Goal: Task Accomplishment & Management: Manage account settings

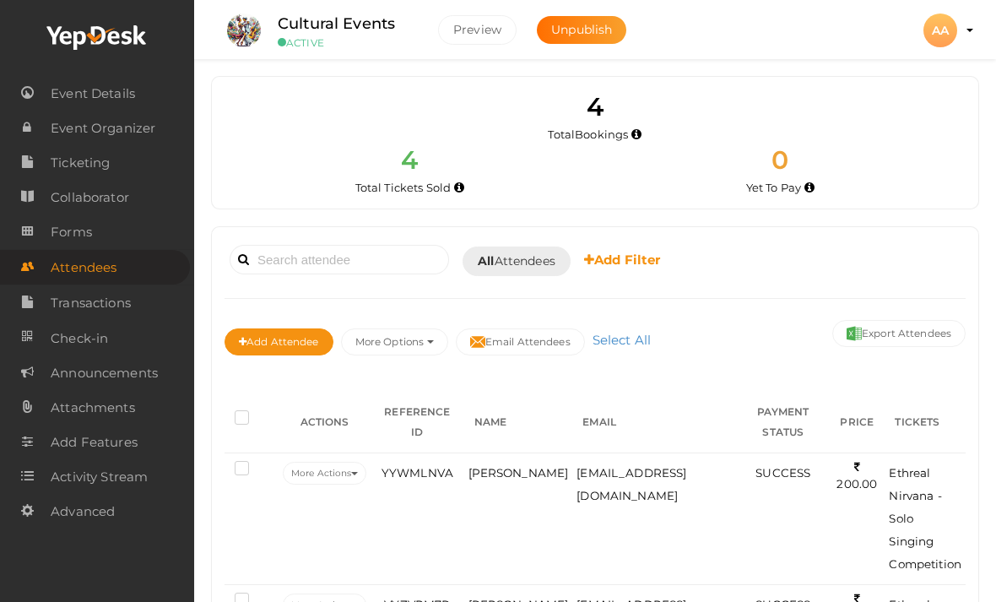
click at [69, 104] on span "Event Details" at bounding box center [93, 94] width 84 height 34
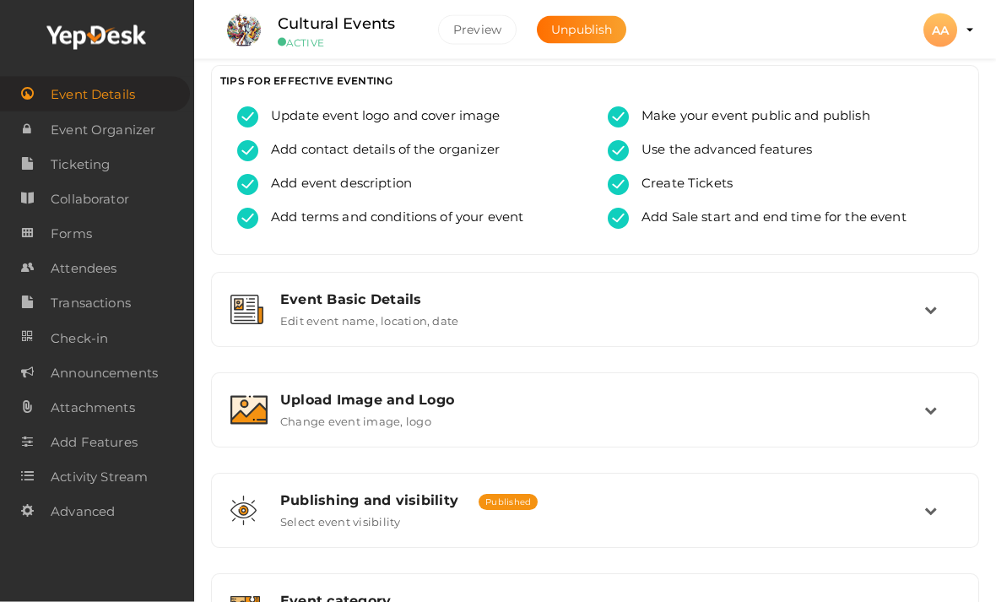
scroll to position [17, 0]
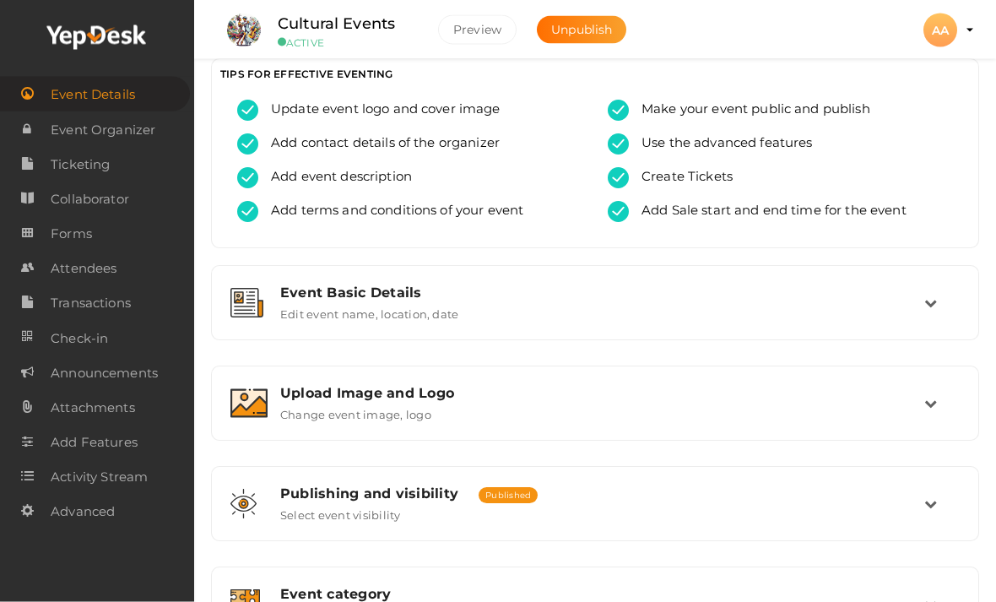
click at [895, 303] on div "Event Basic Details Edit event name, location, date" at bounding box center [596, 303] width 657 height 36
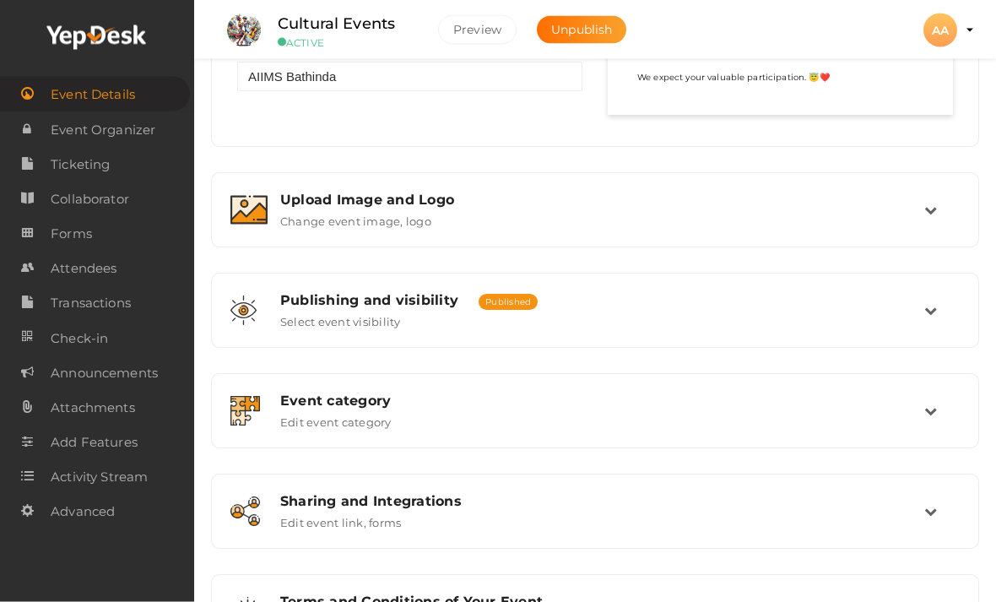
scroll to position [1336, 0]
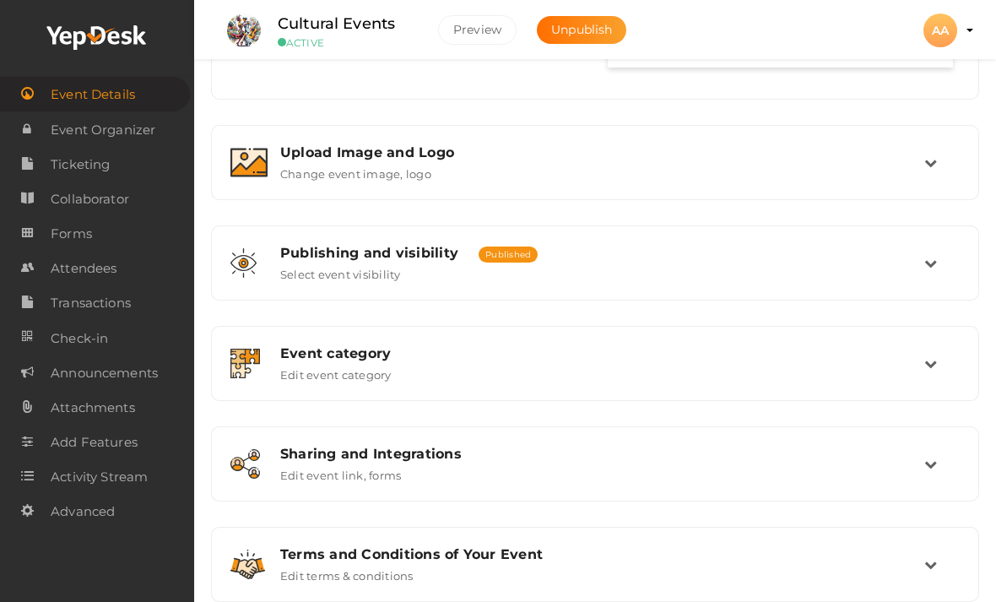
click at [70, 136] on span "Event Organizer" at bounding box center [103, 130] width 105 height 34
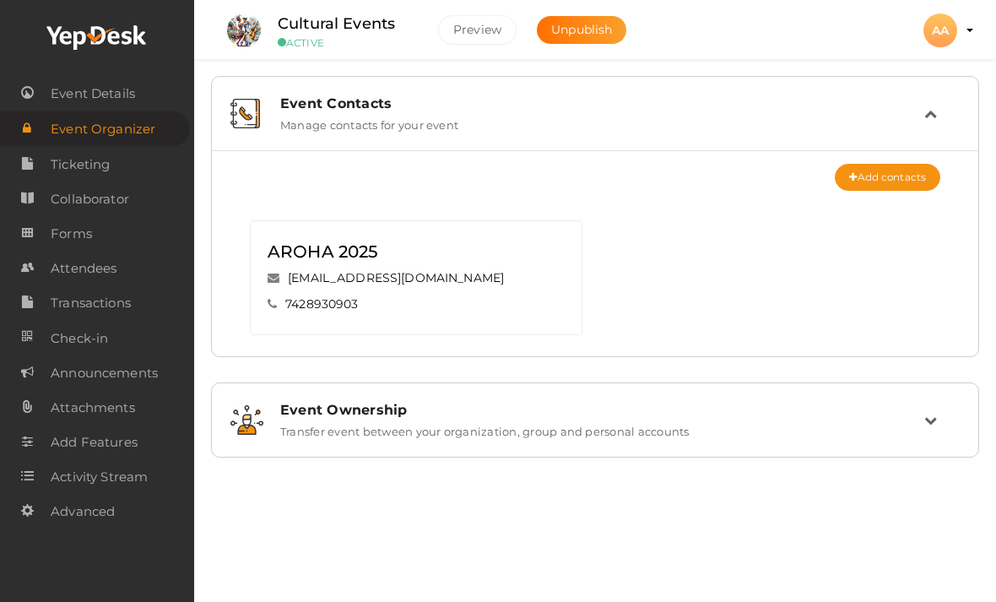
click at [58, 158] on span "Ticketing" at bounding box center [80, 165] width 59 height 34
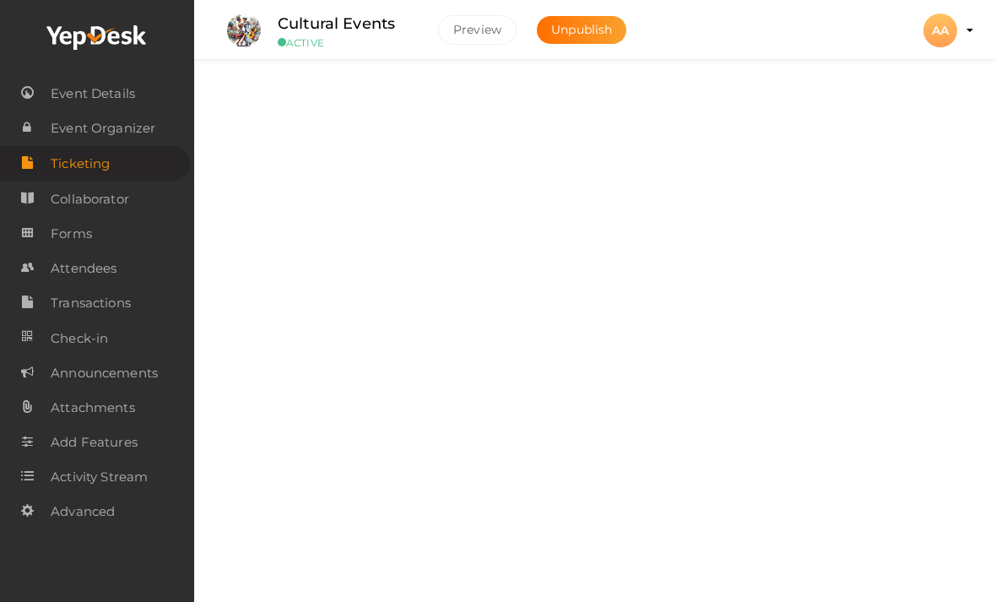
click at [584, 321] on div "Embedding Tickets Embed tickets in your website." at bounding box center [596, 314] width 657 height 36
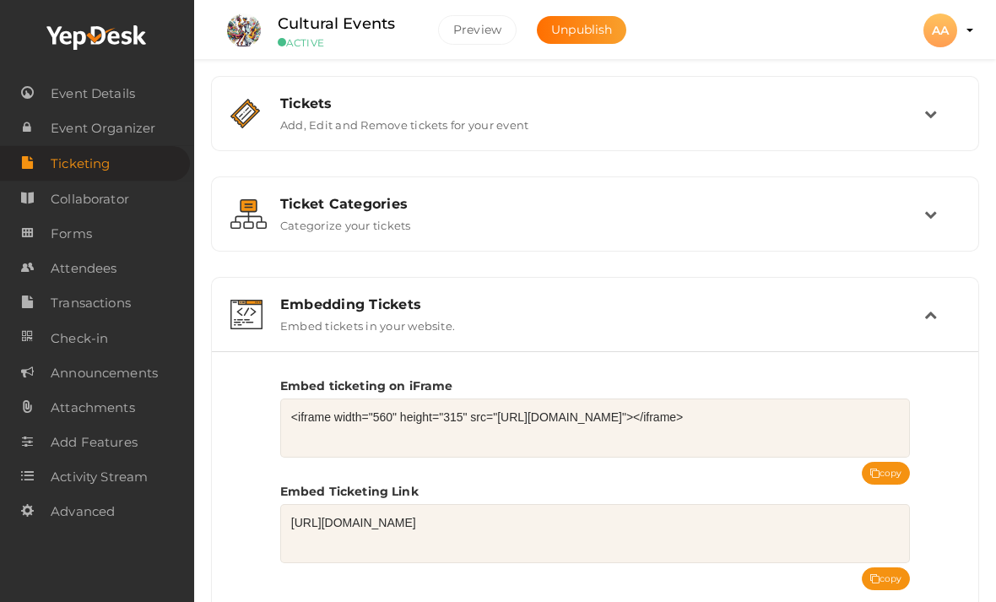
click at [613, 322] on div "Embedding Tickets Embed tickets in your website." at bounding box center [596, 314] width 657 height 36
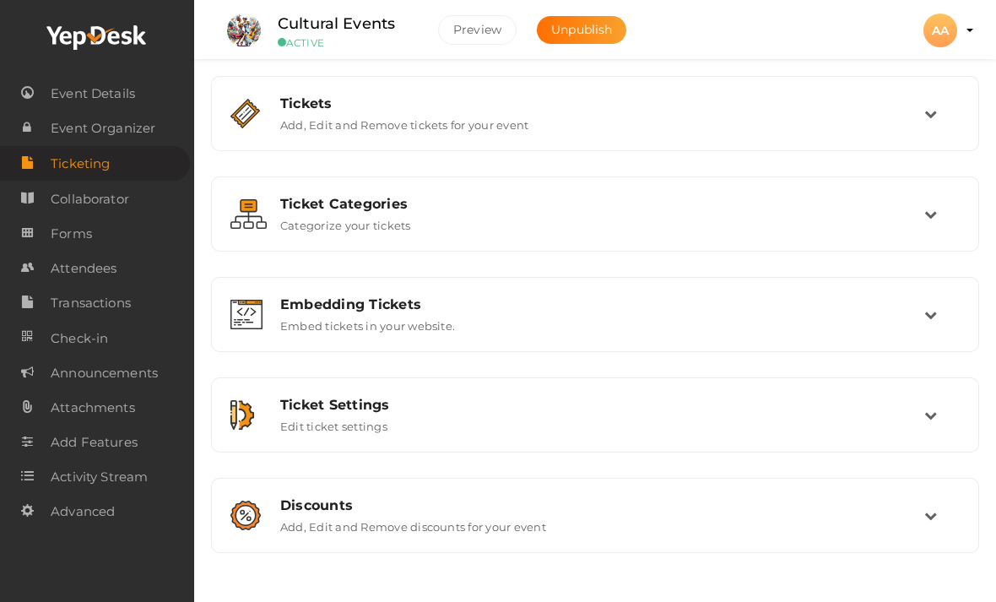
click at [954, 36] on div "AA" at bounding box center [941, 31] width 34 height 34
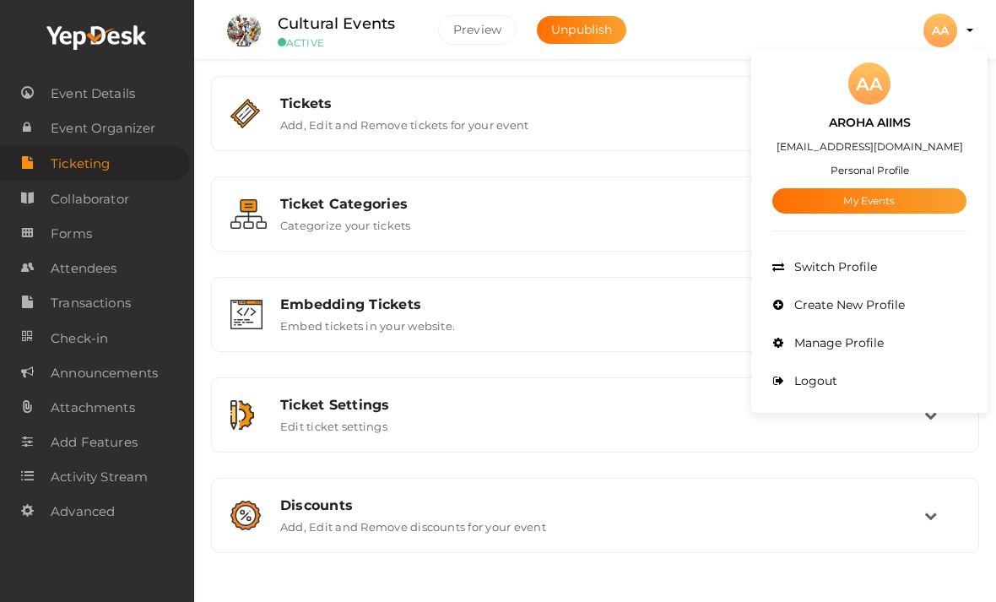
click at [871, 203] on link "My Events" at bounding box center [869, 200] width 194 height 25
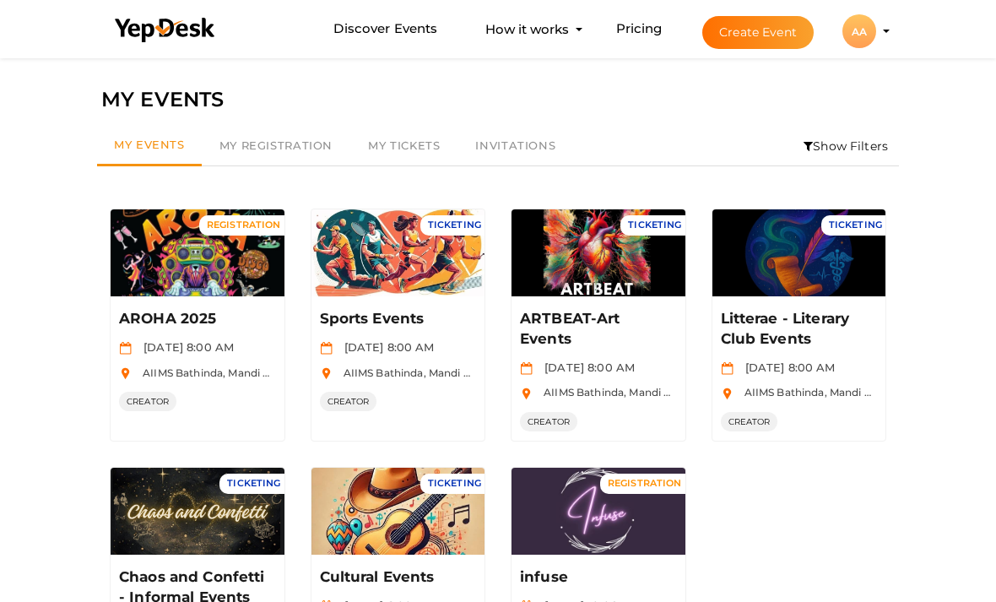
click at [164, 249] on button "Manage Event" at bounding box center [198, 261] width 100 height 25
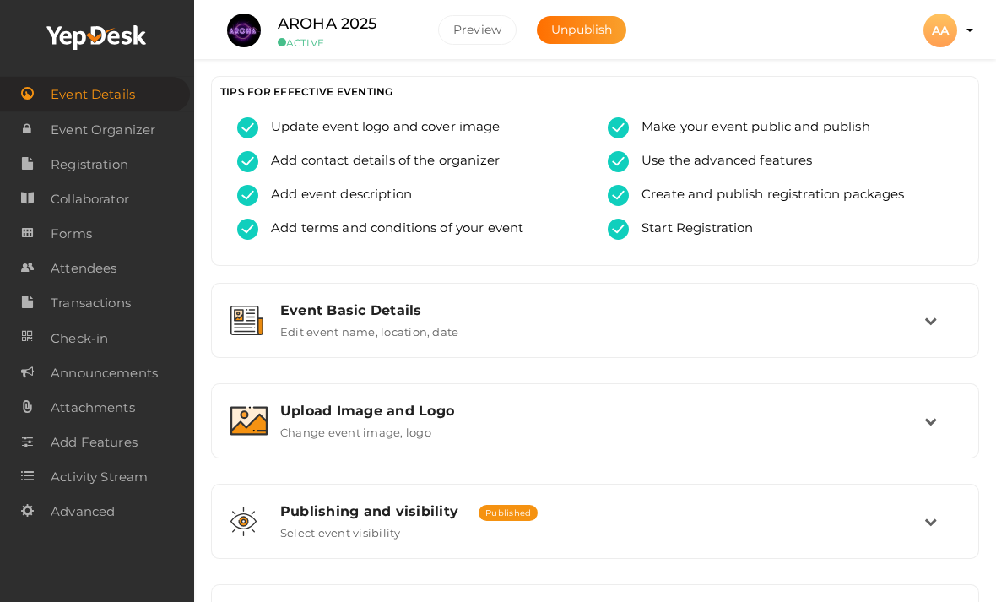
click at [38, 134] on link "Event Organizer" at bounding box center [97, 129] width 194 height 35
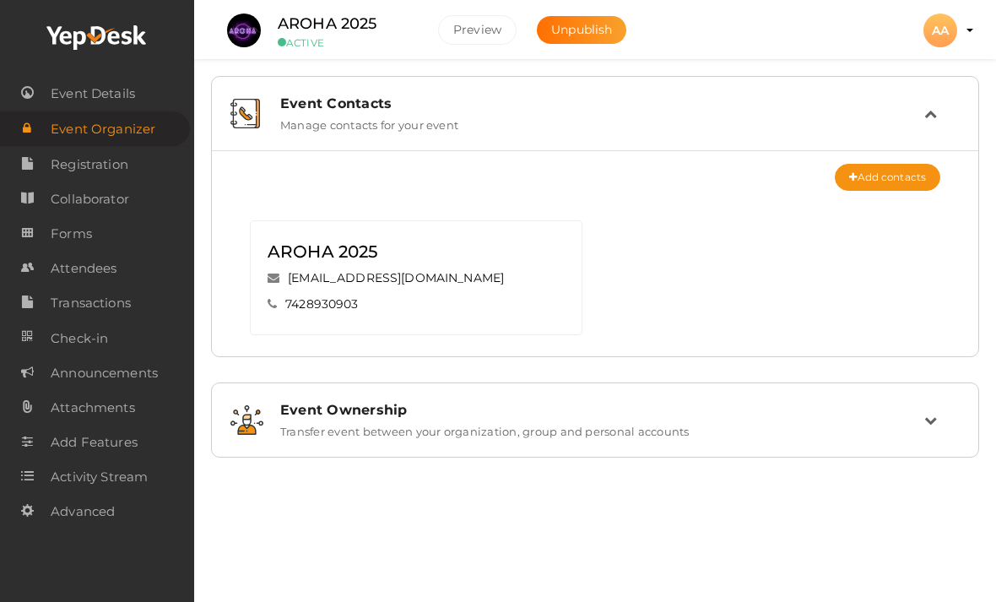
click at [61, 264] on span "Attendees" at bounding box center [84, 269] width 66 height 34
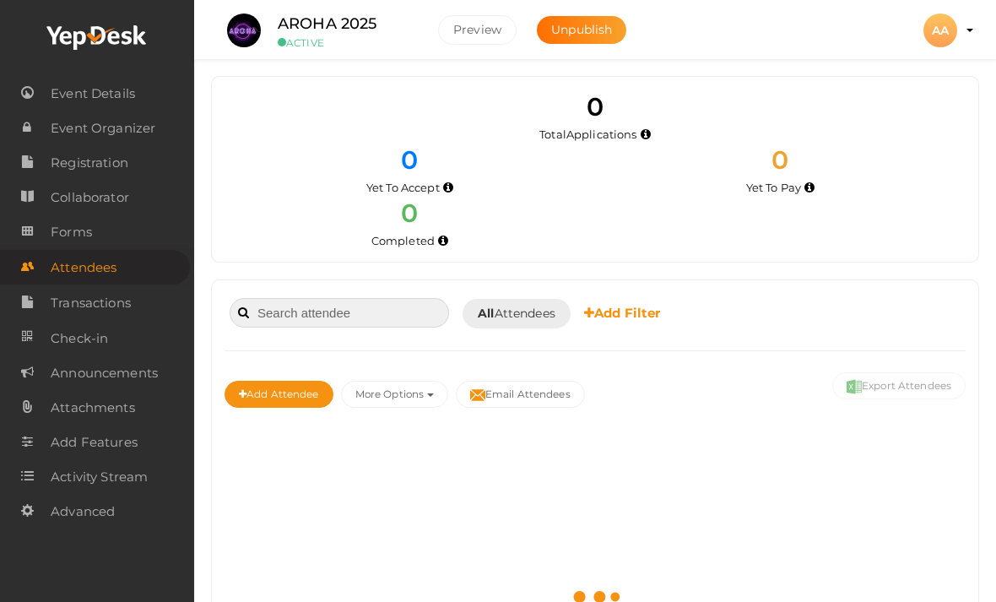
click at [375, 314] on input at bounding box center [339, 313] width 219 height 30
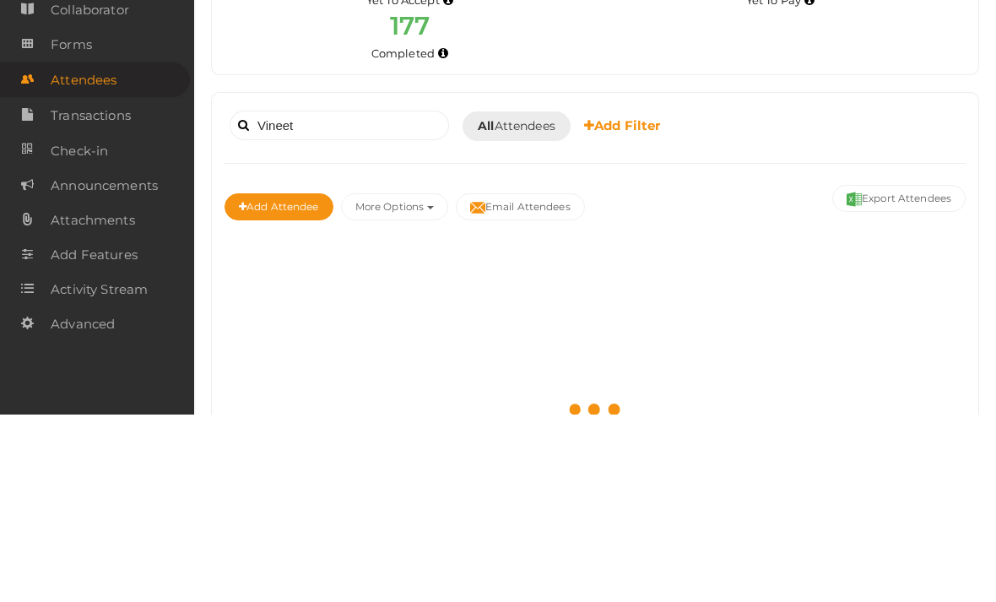
scroll to position [187, 0]
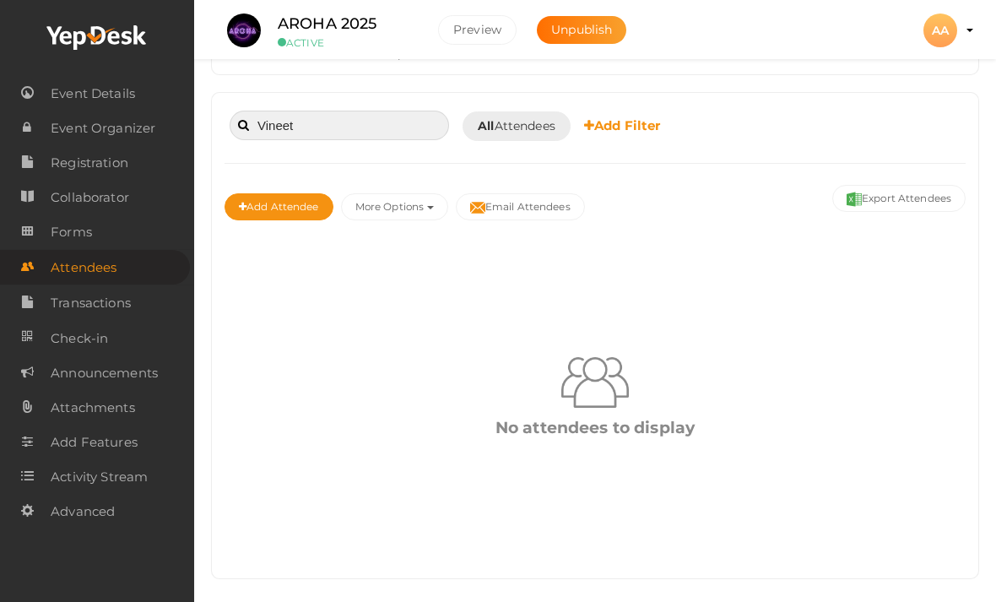
click at [349, 129] on input "Vineet" at bounding box center [339, 126] width 219 height 30
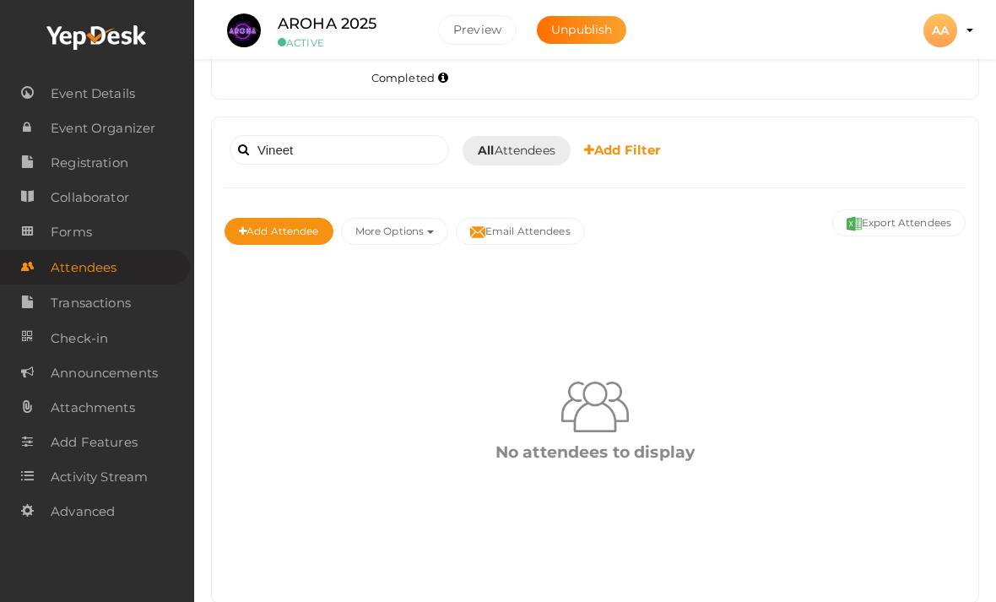
scroll to position [164, 0]
click at [388, 129] on div "Vineet Booked for [DATE] [DATE] [DATE] This Week Custom Date All Attendees All …" at bounding box center [595, 149] width 741 height 41
click at [399, 158] on input "Vineet" at bounding box center [339, 149] width 219 height 30
click at [350, 145] on input "Vineet" at bounding box center [339, 149] width 219 height 30
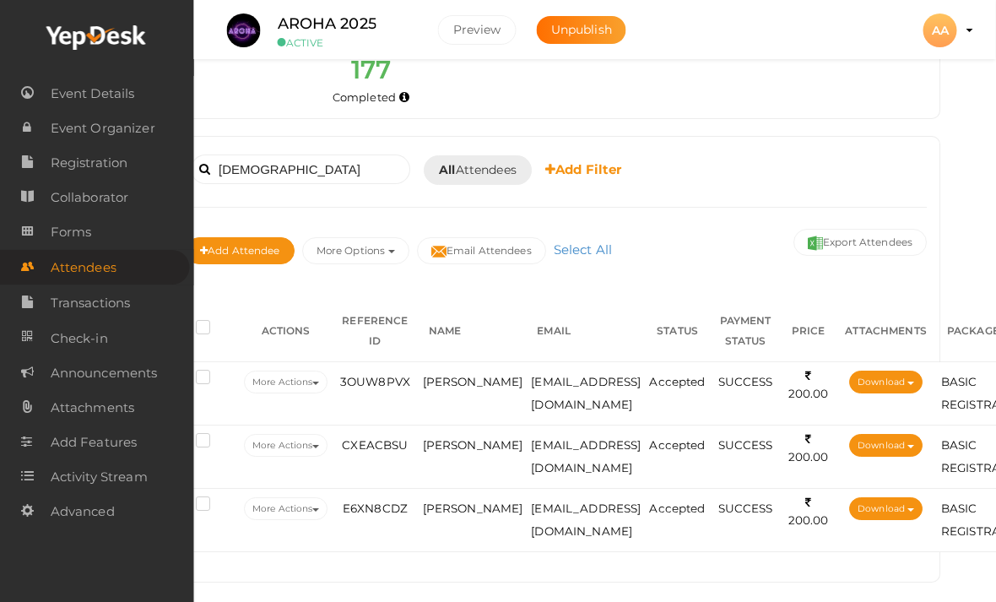
scroll to position [144, 39]
type input "[DEMOGRAPHIC_DATA]"
click at [404, 398] on td "3OUW8PVX" at bounding box center [375, 393] width 86 height 63
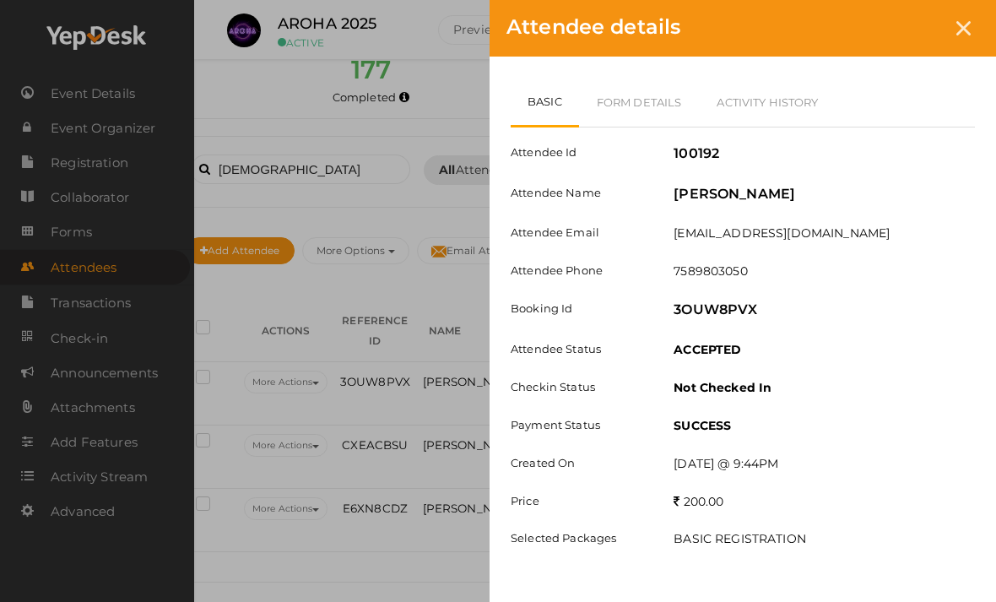
click at [674, 113] on link "Form Details" at bounding box center [639, 102] width 121 height 49
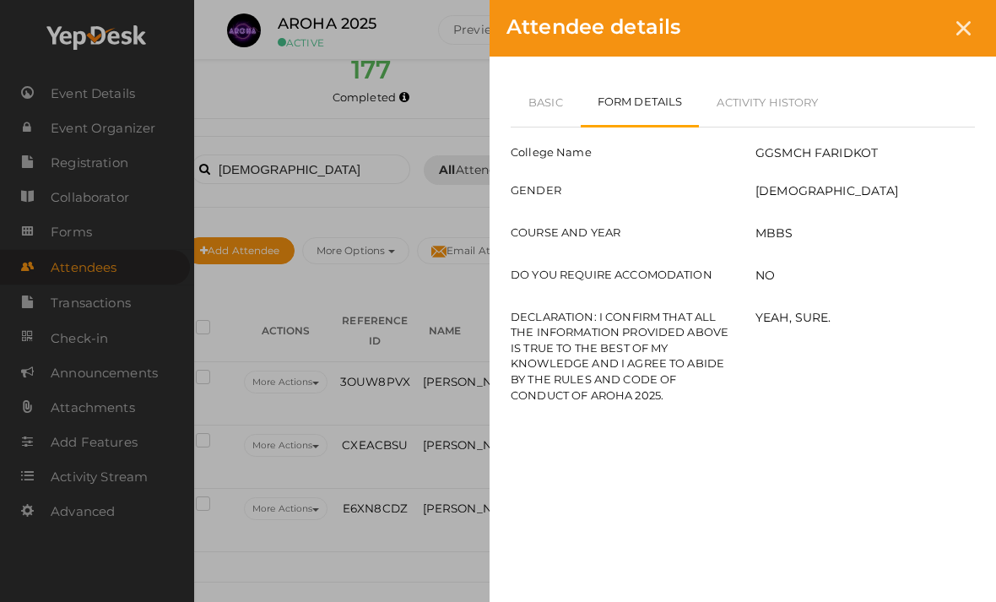
click at [549, 113] on link "Basic" at bounding box center [546, 102] width 70 height 49
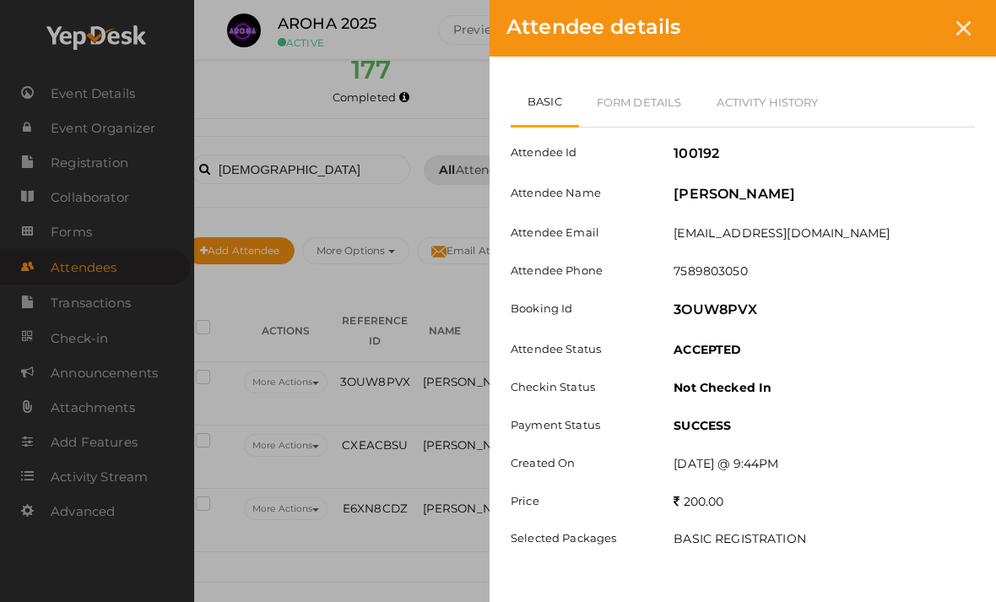
click at [964, 29] on icon at bounding box center [963, 28] width 14 height 14
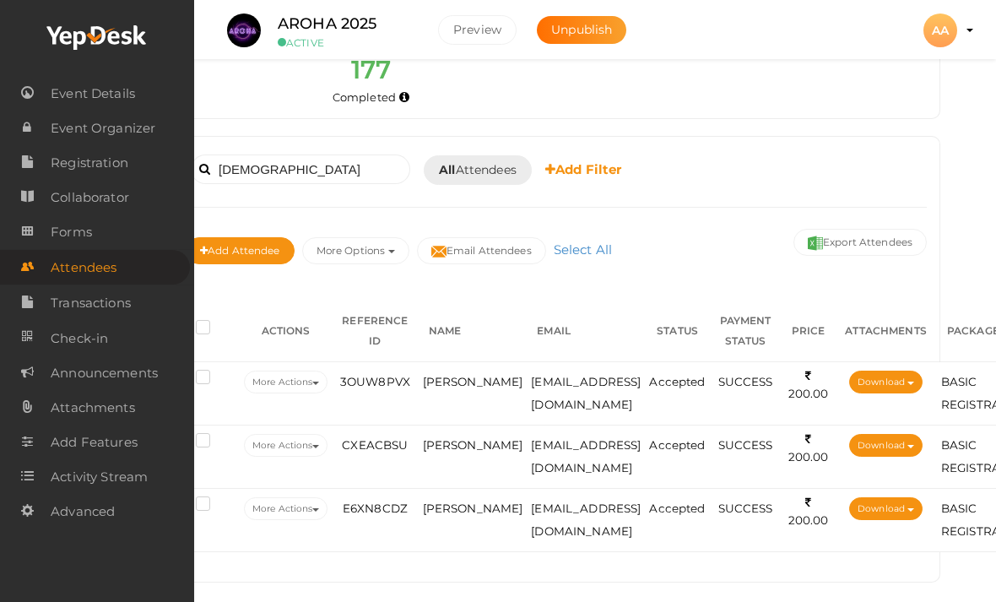
click at [418, 517] on td "E6XN8CDZ" at bounding box center [375, 520] width 86 height 63
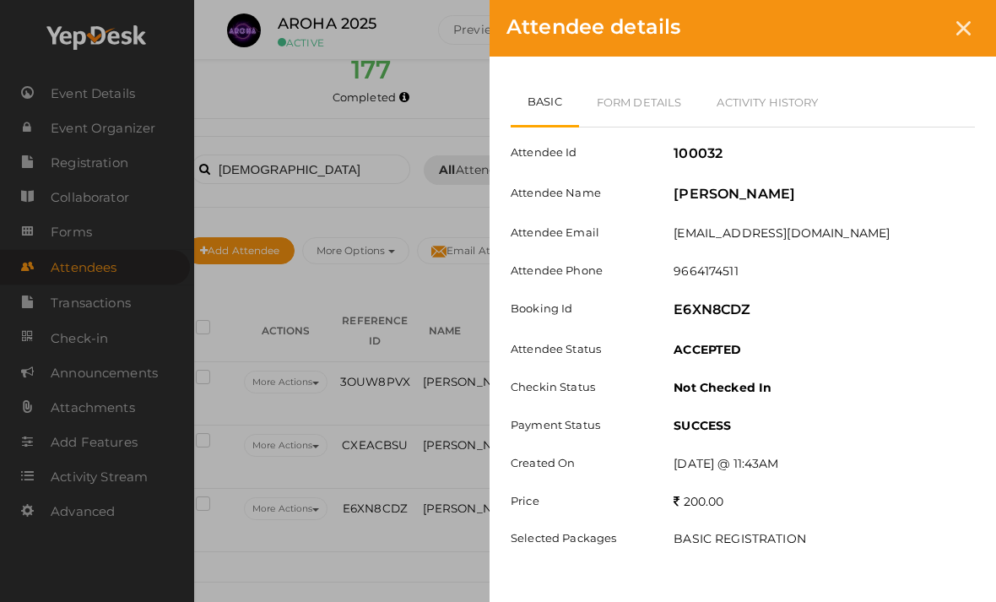
click at [622, 97] on link "Form Details" at bounding box center [639, 102] width 121 height 49
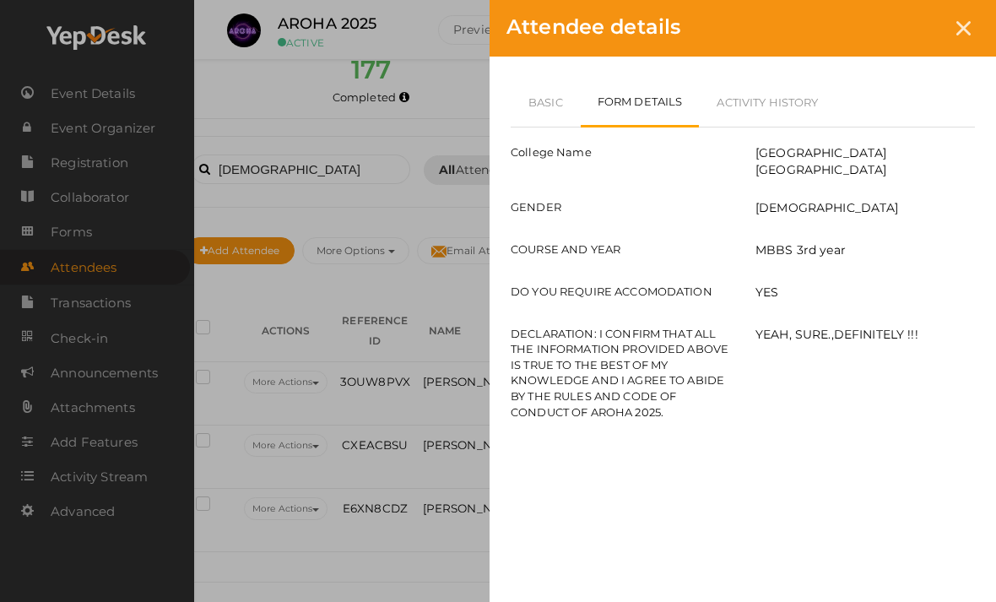
click at [539, 119] on link "Basic" at bounding box center [546, 102] width 70 height 49
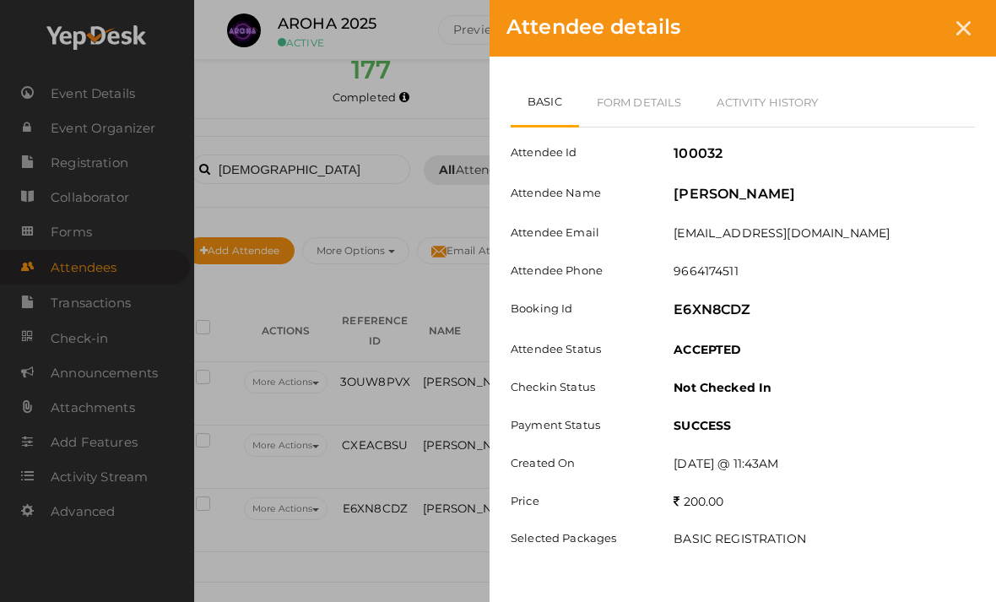
click at [958, 41] on div at bounding box center [963, 28] width 31 height 31
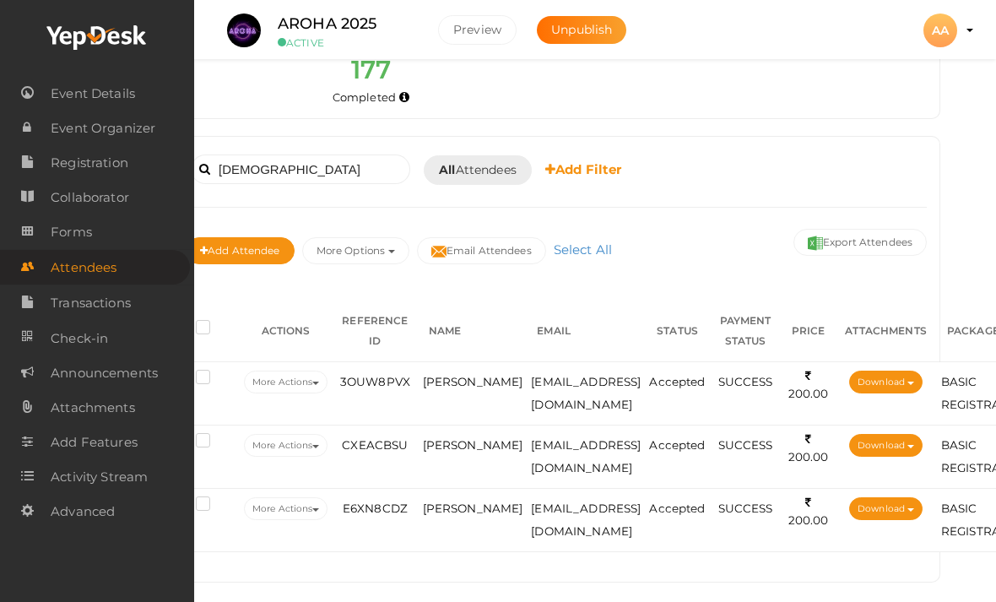
click at [422, 393] on td "[PERSON_NAME]" at bounding box center [473, 393] width 109 height 63
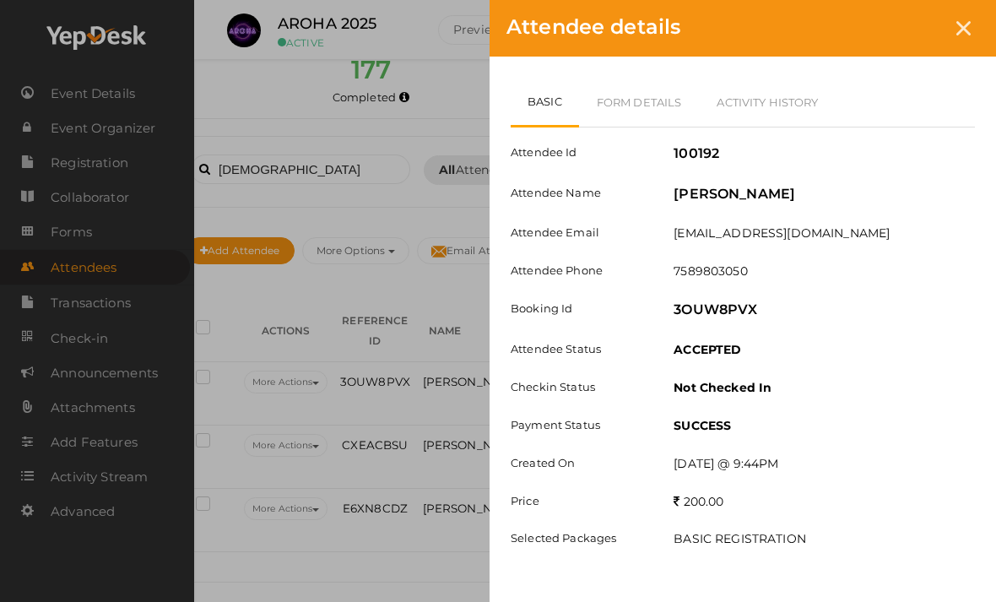
click at [648, 107] on link "Form Details" at bounding box center [639, 102] width 121 height 49
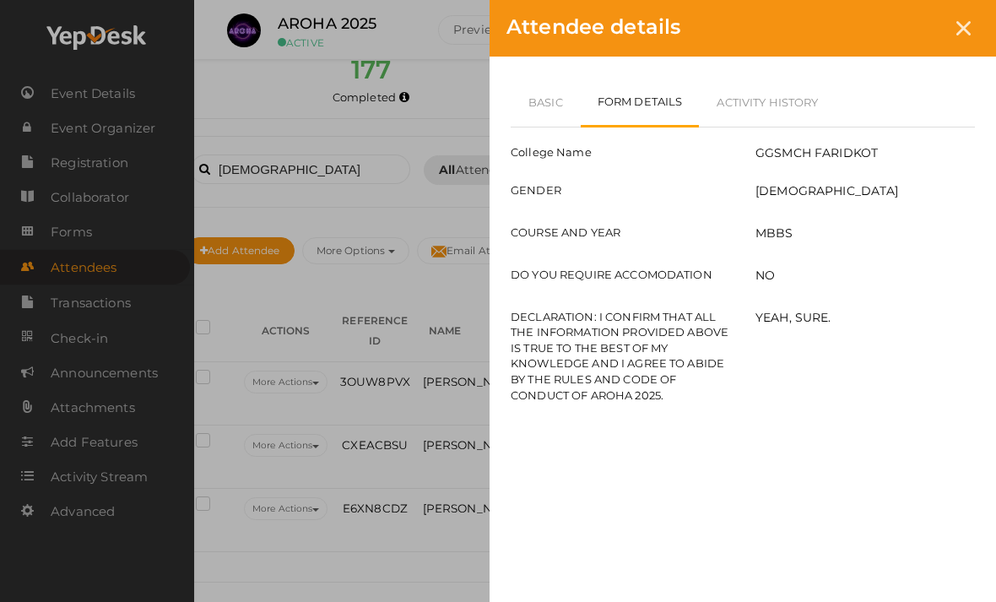
click at [544, 111] on link "Basic" at bounding box center [546, 102] width 70 height 49
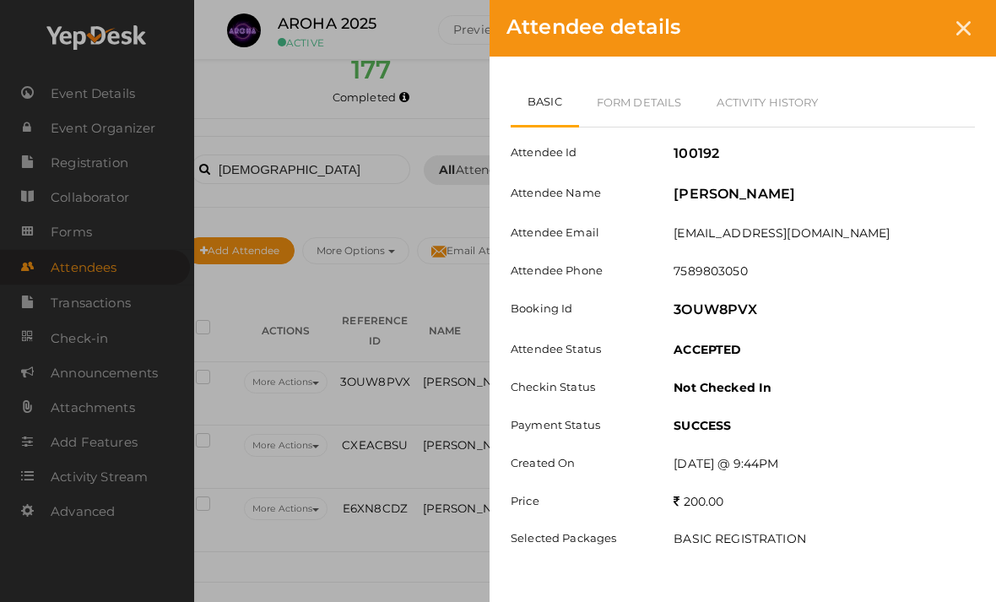
click at [646, 95] on link "Form Details" at bounding box center [639, 102] width 121 height 49
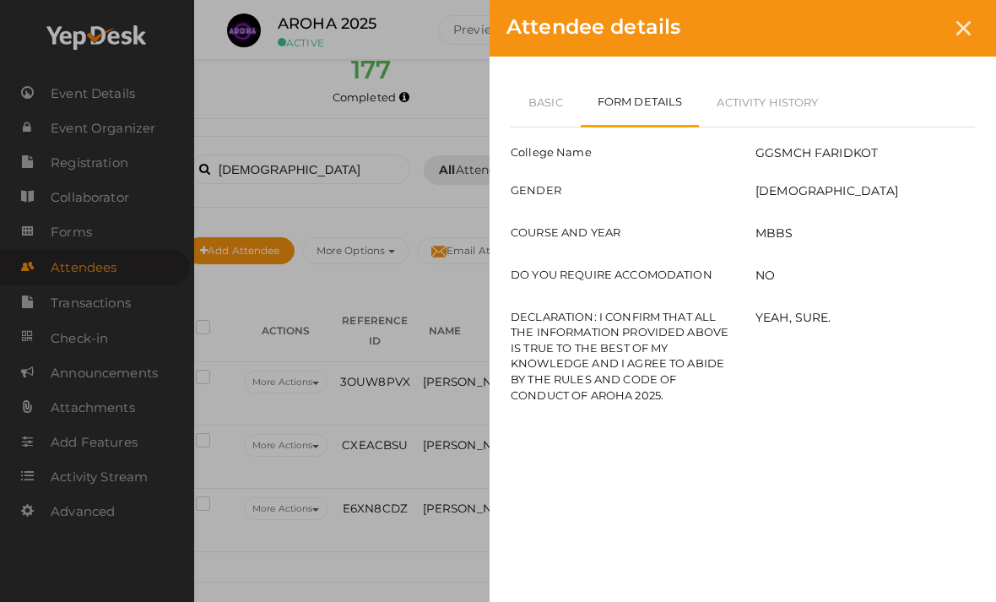
click at [539, 100] on link "Basic" at bounding box center [546, 102] width 70 height 49
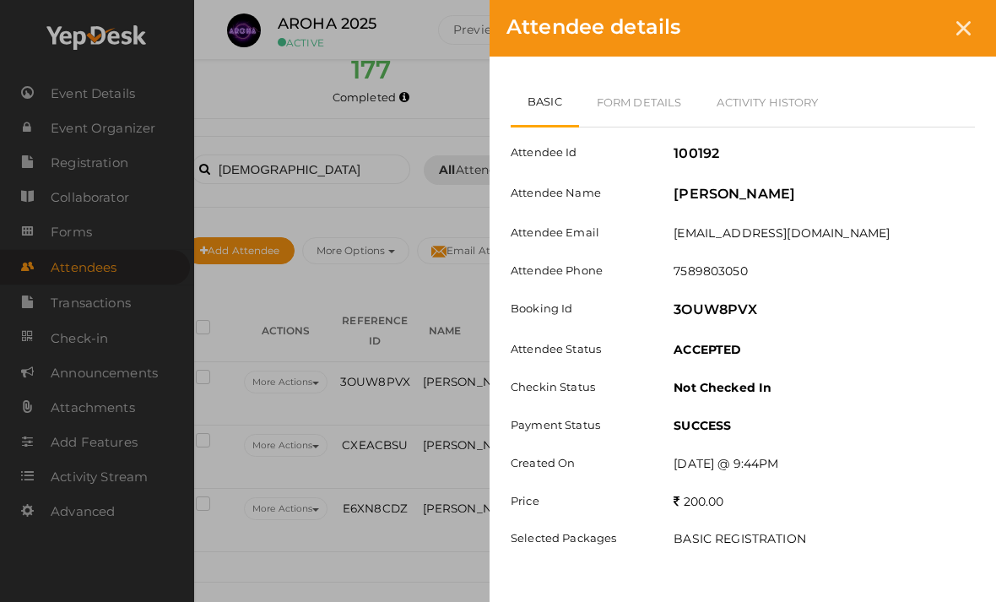
click at [956, 21] on icon at bounding box center [963, 28] width 14 height 14
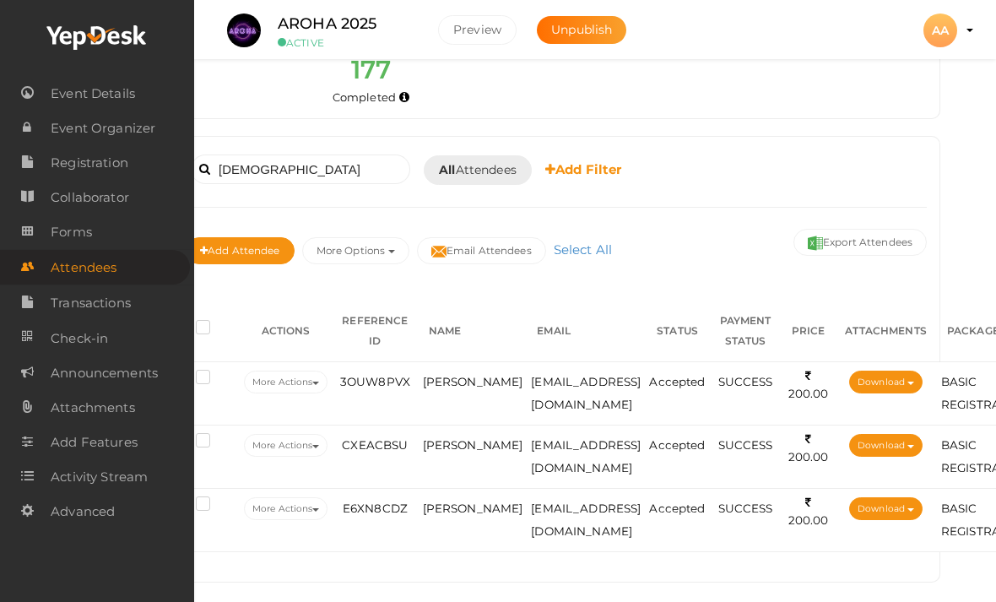
click at [531, 449] on span "[EMAIL_ADDRESS][DOMAIN_NAME]" at bounding box center [586, 456] width 110 height 36
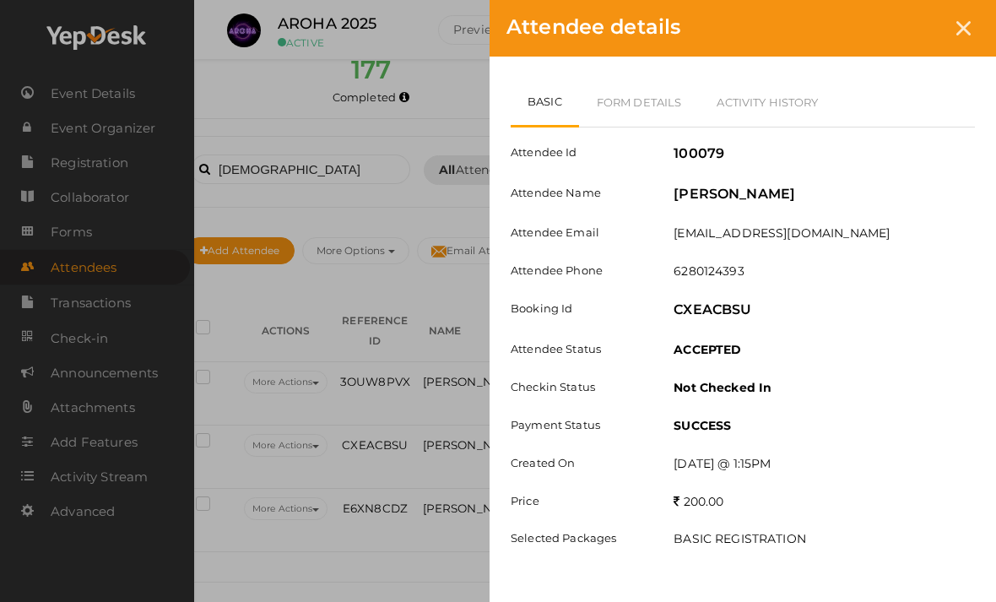
click at [648, 99] on link "Form Details" at bounding box center [639, 102] width 121 height 49
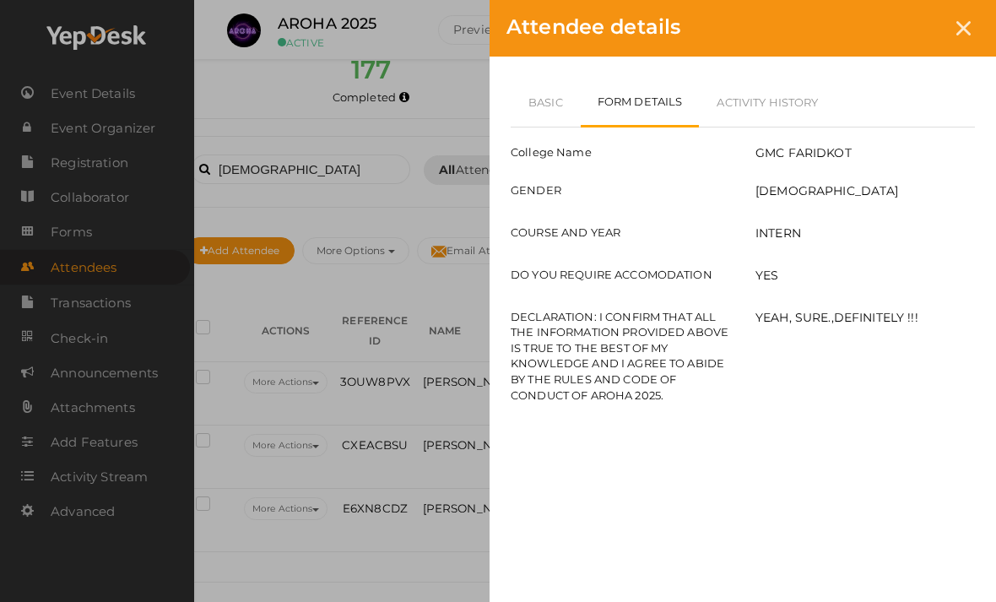
click at [559, 113] on link "Basic" at bounding box center [546, 102] width 70 height 49
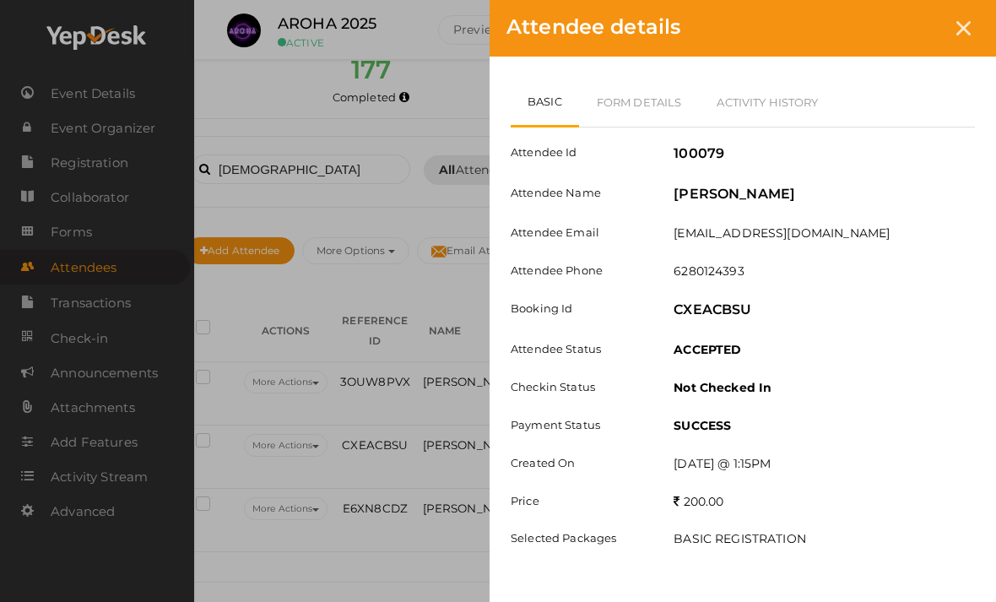
click at [951, 39] on div "Attendee details" at bounding box center [743, 28] width 507 height 57
click at [420, 507] on div "Attendee details Basic Form Details Activity History Attendee Id 100079 Attende…" at bounding box center [498, 301] width 996 height 602
click at [949, 15] on div "Attendee details" at bounding box center [743, 28] width 507 height 57
click at [960, 31] on icon at bounding box center [963, 28] width 14 height 14
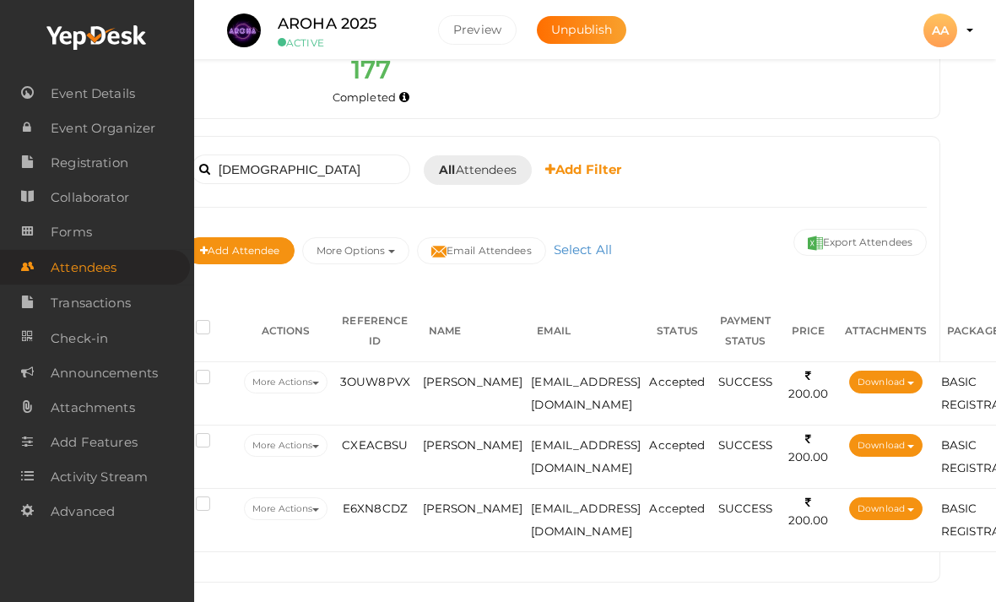
click at [442, 515] on span "[PERSON_NAME]" at bounding box center [473, 508] width 100 height 14
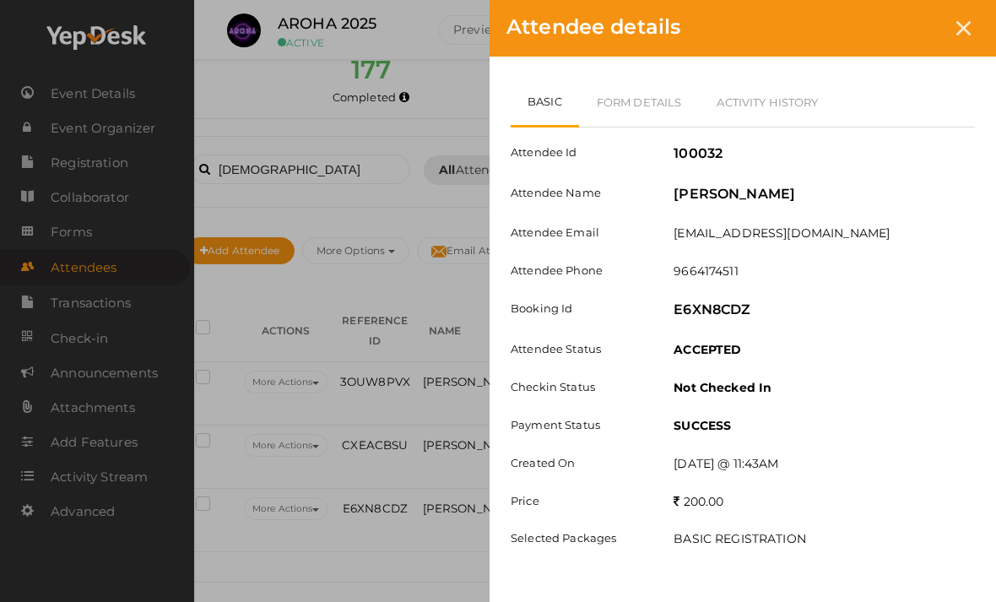
click at [644, 107] on link "Form Details" at bounding box center [639, 102] width 121 height 49
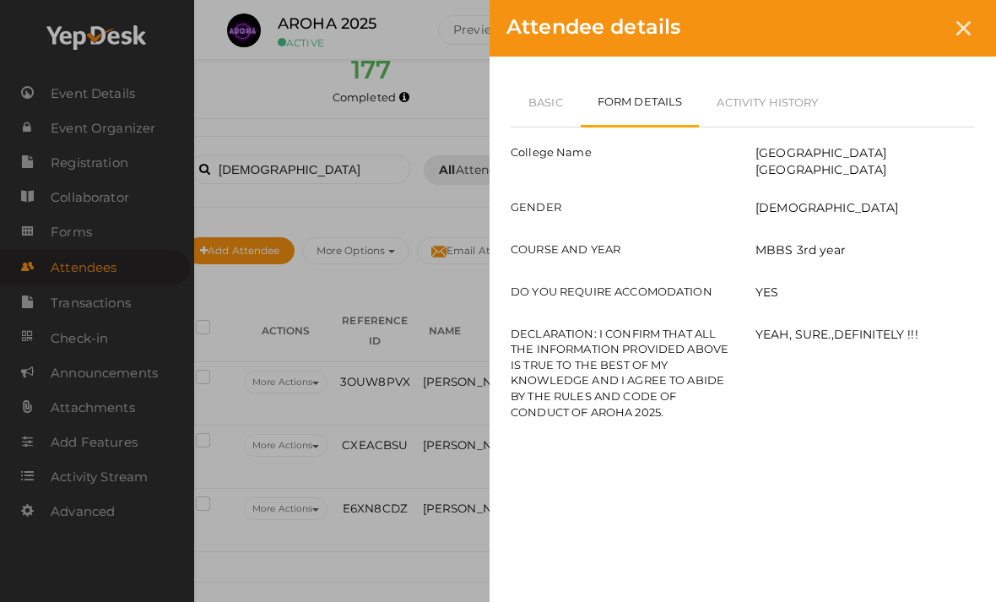
click at [575, 98] on link "Basic" at bounding box center [546, 102] width 70 height 49
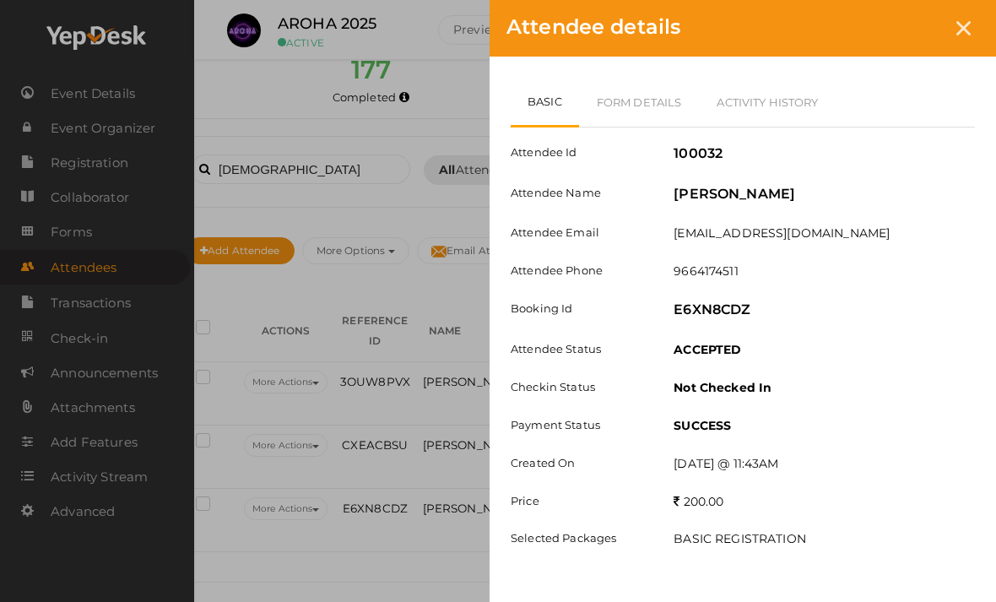
click at [978, 41] on div "Attendee details" at bounding box center [743, 28] width 507 height 57
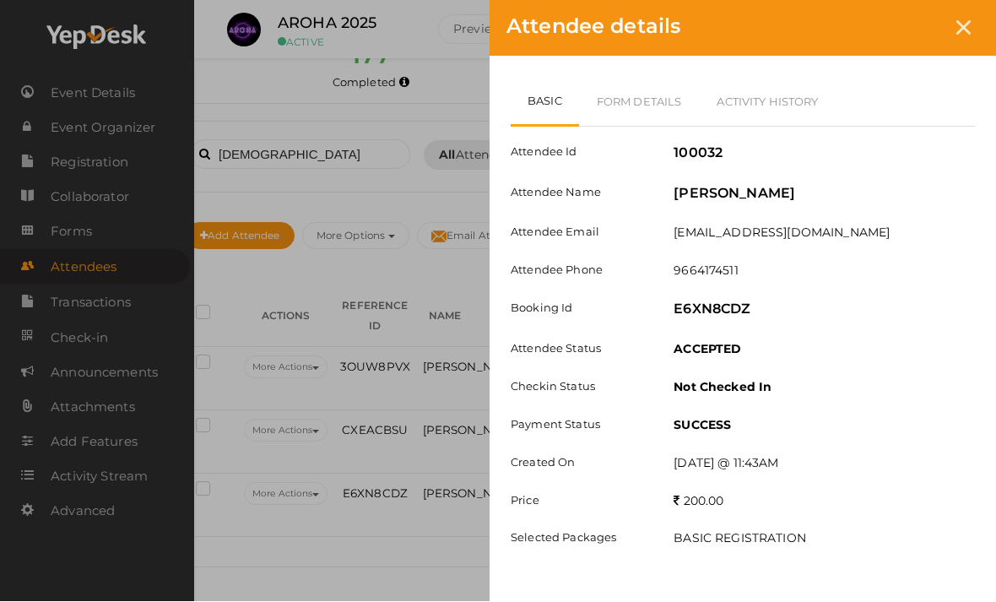
scroll to position [198, 39]
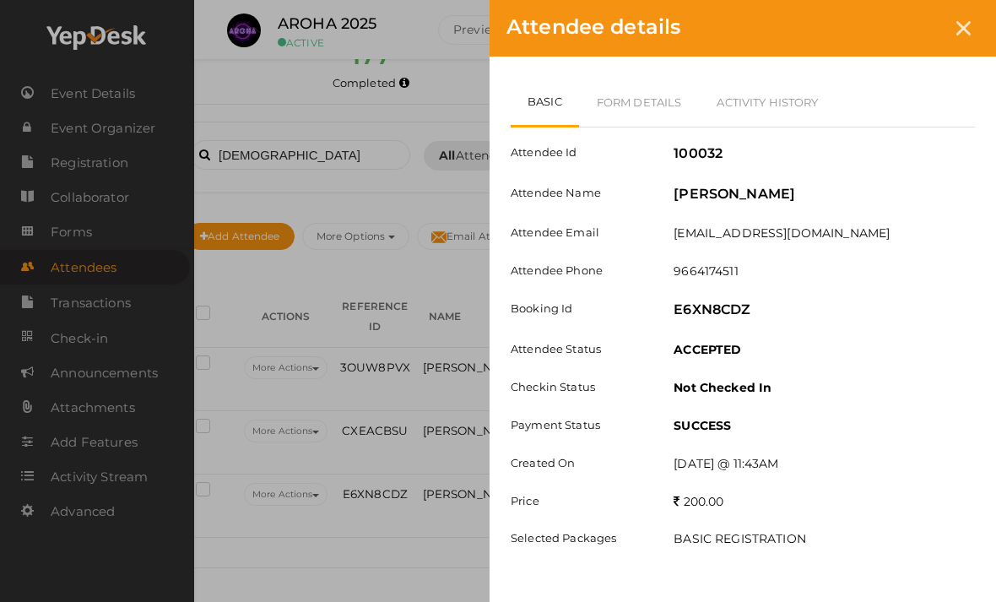
click at [956, 41] on div at bounding box center [963, 28] width 31 height 31
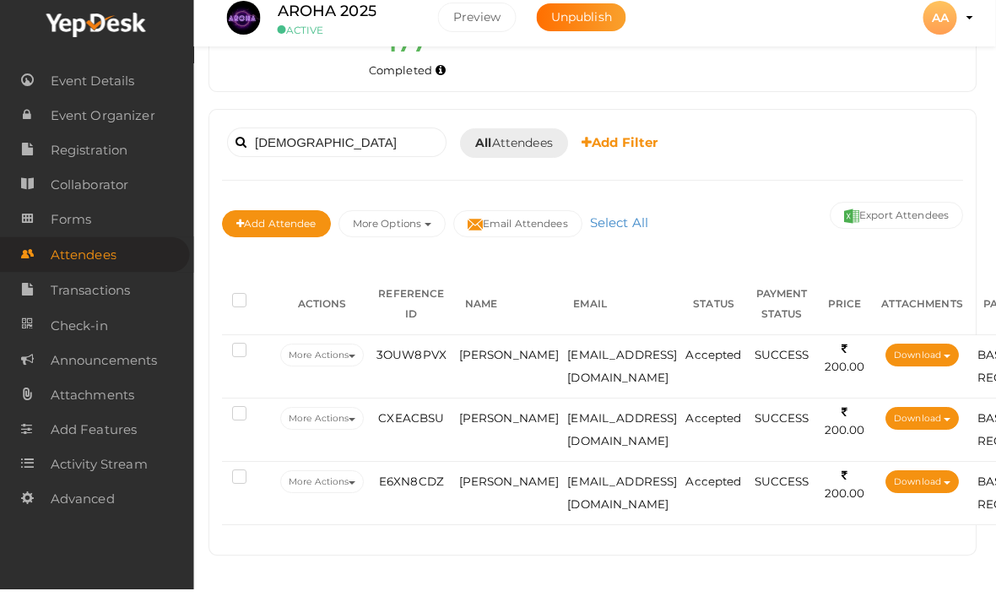
scroll to position [198, 0]
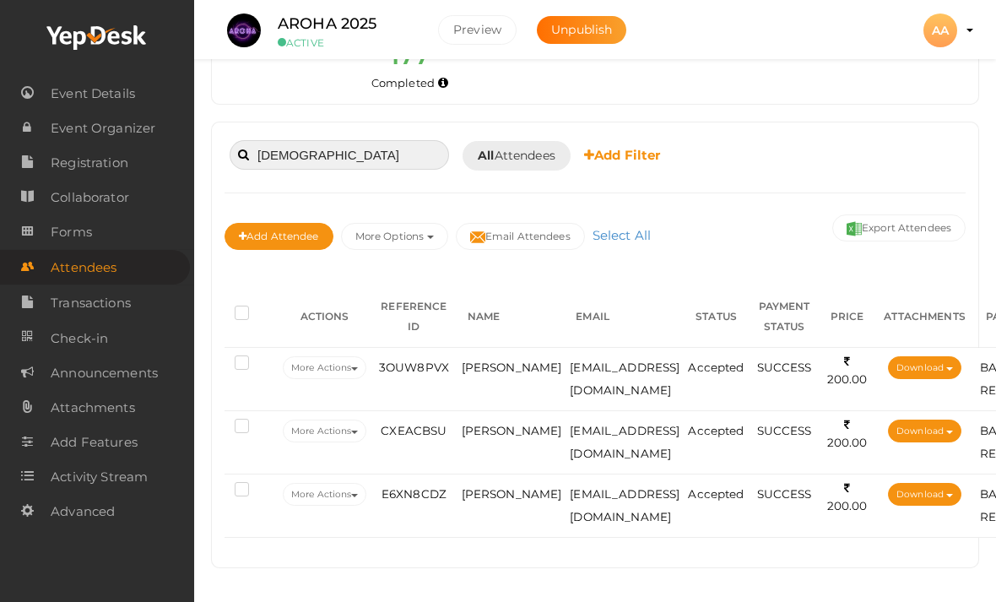
click at [306, 140] on input "[DEMOGRAPHIC_DATA]" at bounding box center [339, 155] width 219 height 30
click at [480, 348] on td "[PERSON_NAME]" at bounding box center [512, 379] width 109 height 63
